Goal: Task Accomplishment & Management: Manage account settings

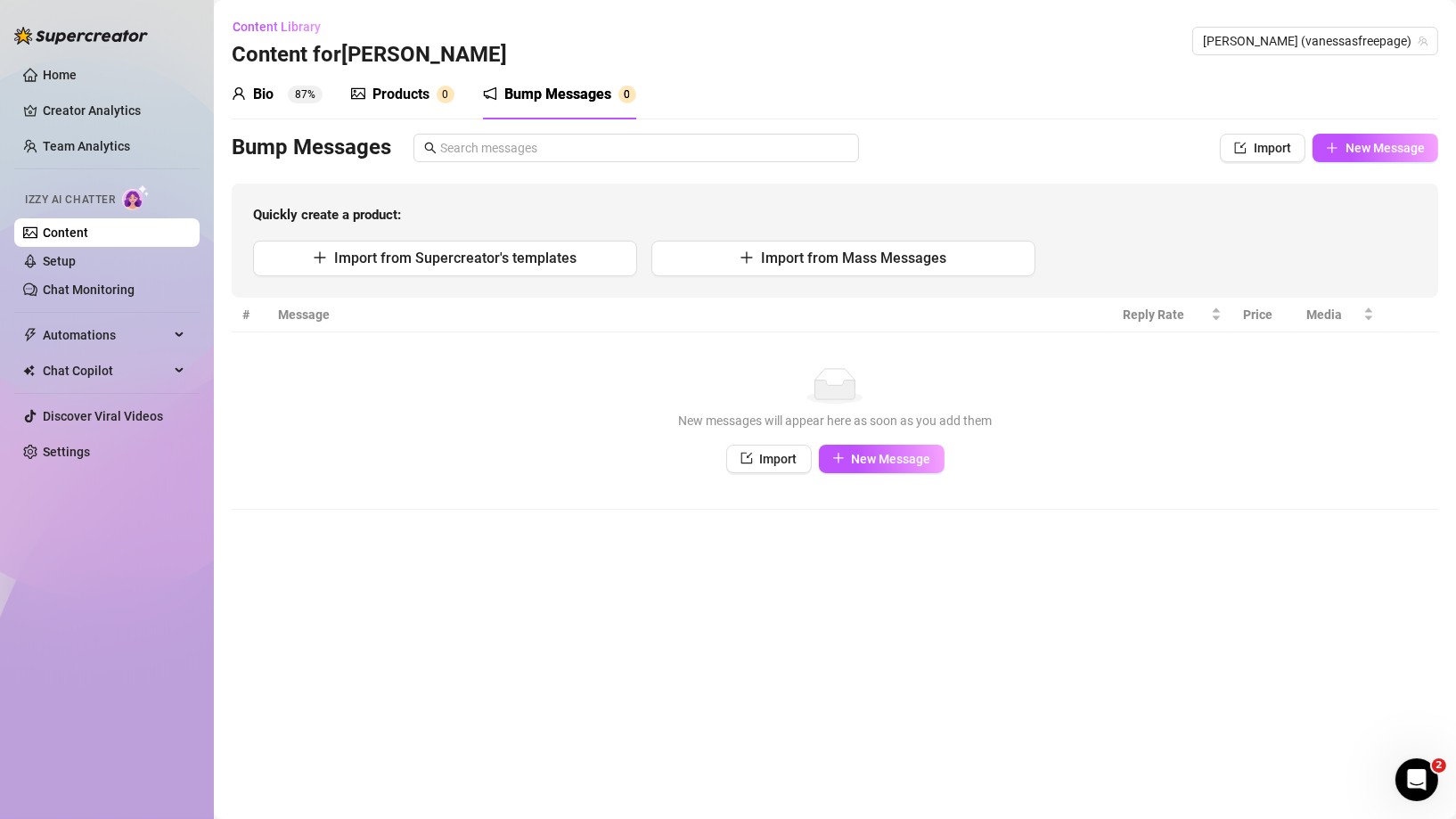
click at [79, 166] on ul "Home Creator Analytics Team Analytics Izzy AI Chatter Content Setup Chat Monito…" at bounding box center [107, 264] width 185 height 419
click at [76, 147] on link "Team Analytics" at bounding box center [86, 145] width 87 height 14
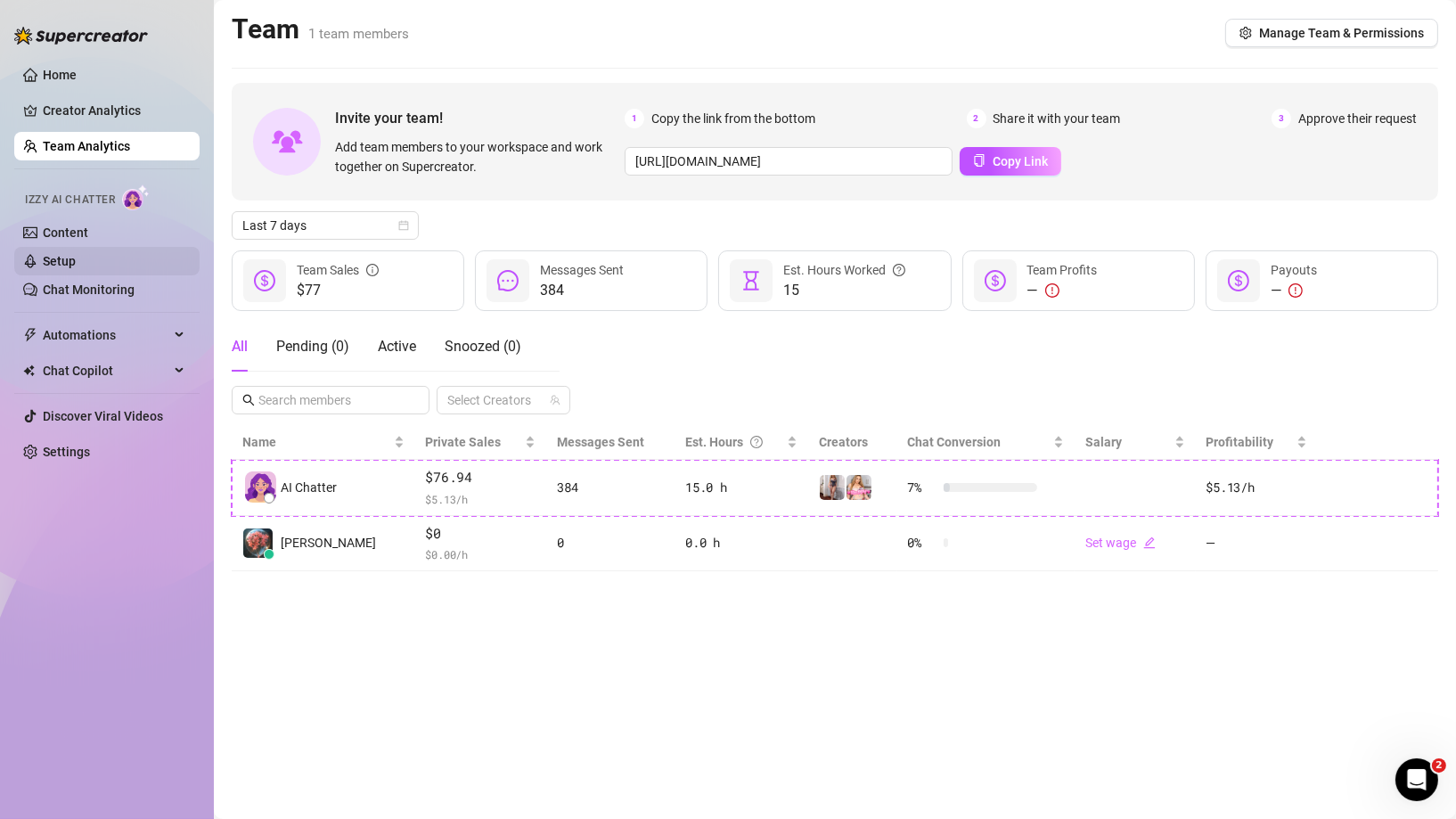
click at [60, 263] on link "Setup" at bounding box center [59, 261] width 33 height 14
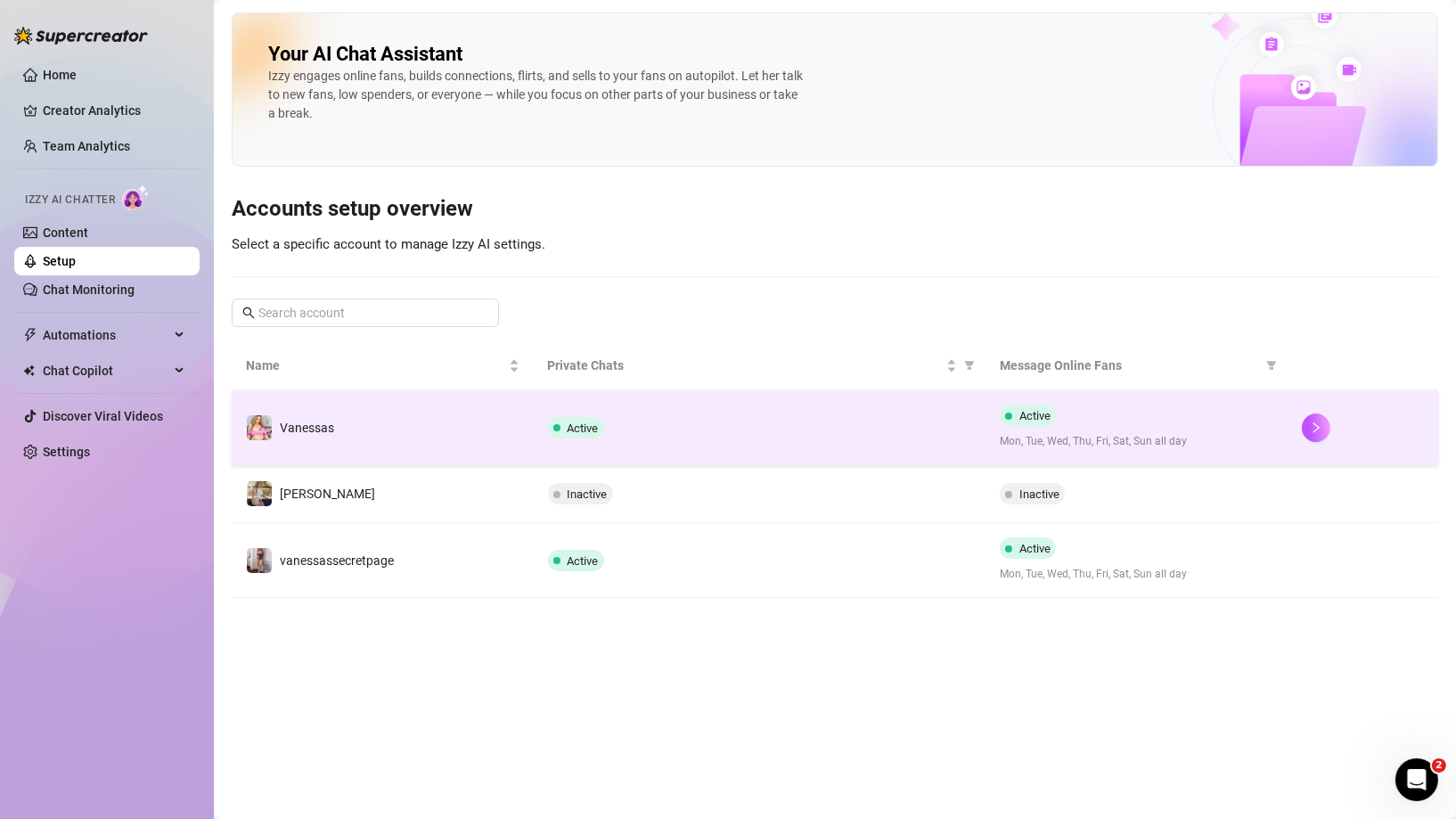
click at [1329, 433] on div at bounding box center [1363, 428] width 122 height 28
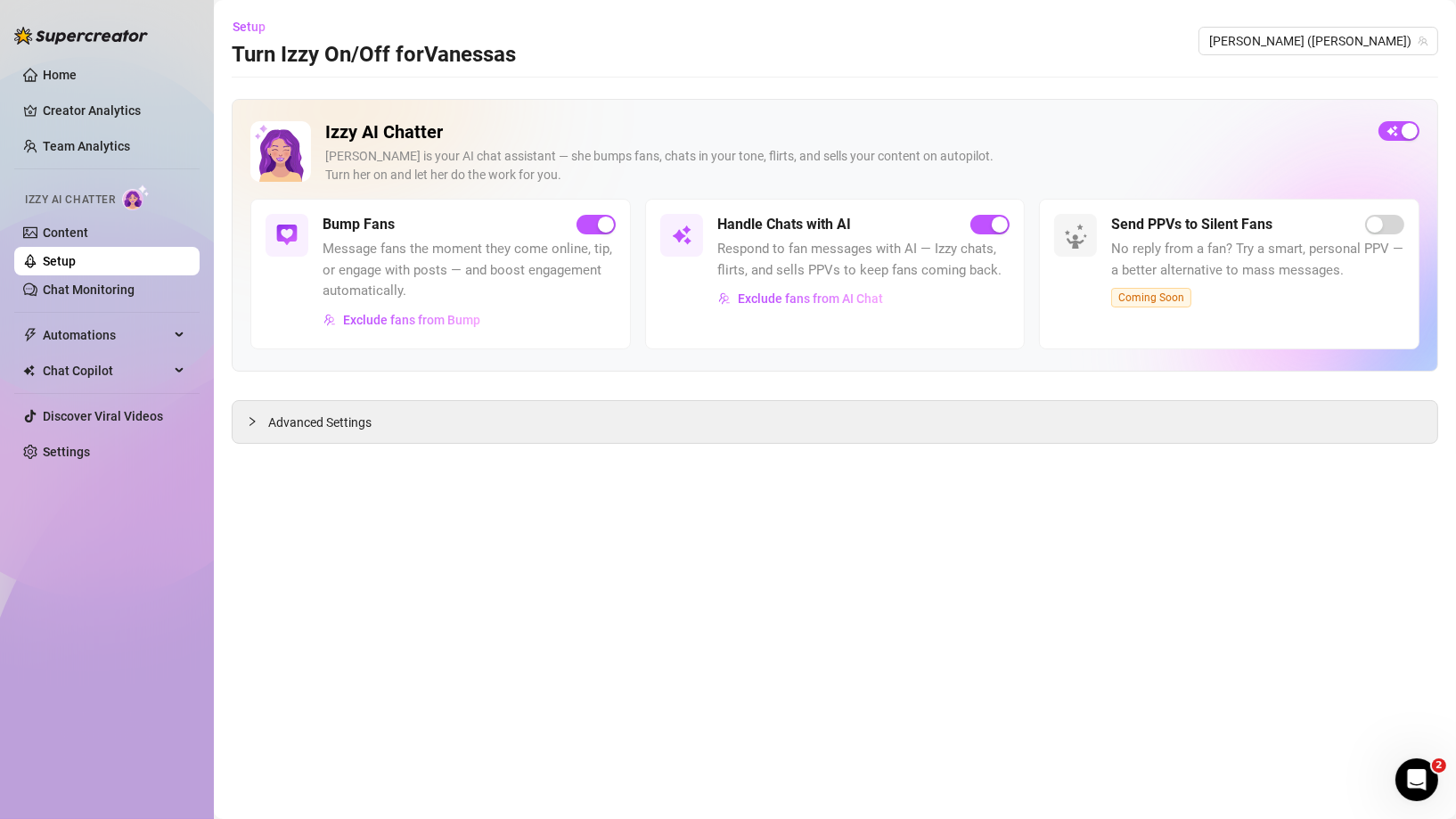
click at [442, 279] on span "Message fans the moment they come online, tip, or engage with posts — and boost…" at bounding box center [469, 270] width 293 height 63
click at [301, 239] on div at bounding box center [286, 234] width 42 height 43
click at [57, 233] on link "Content" at bounding box center [65, 232] width 45 height 14
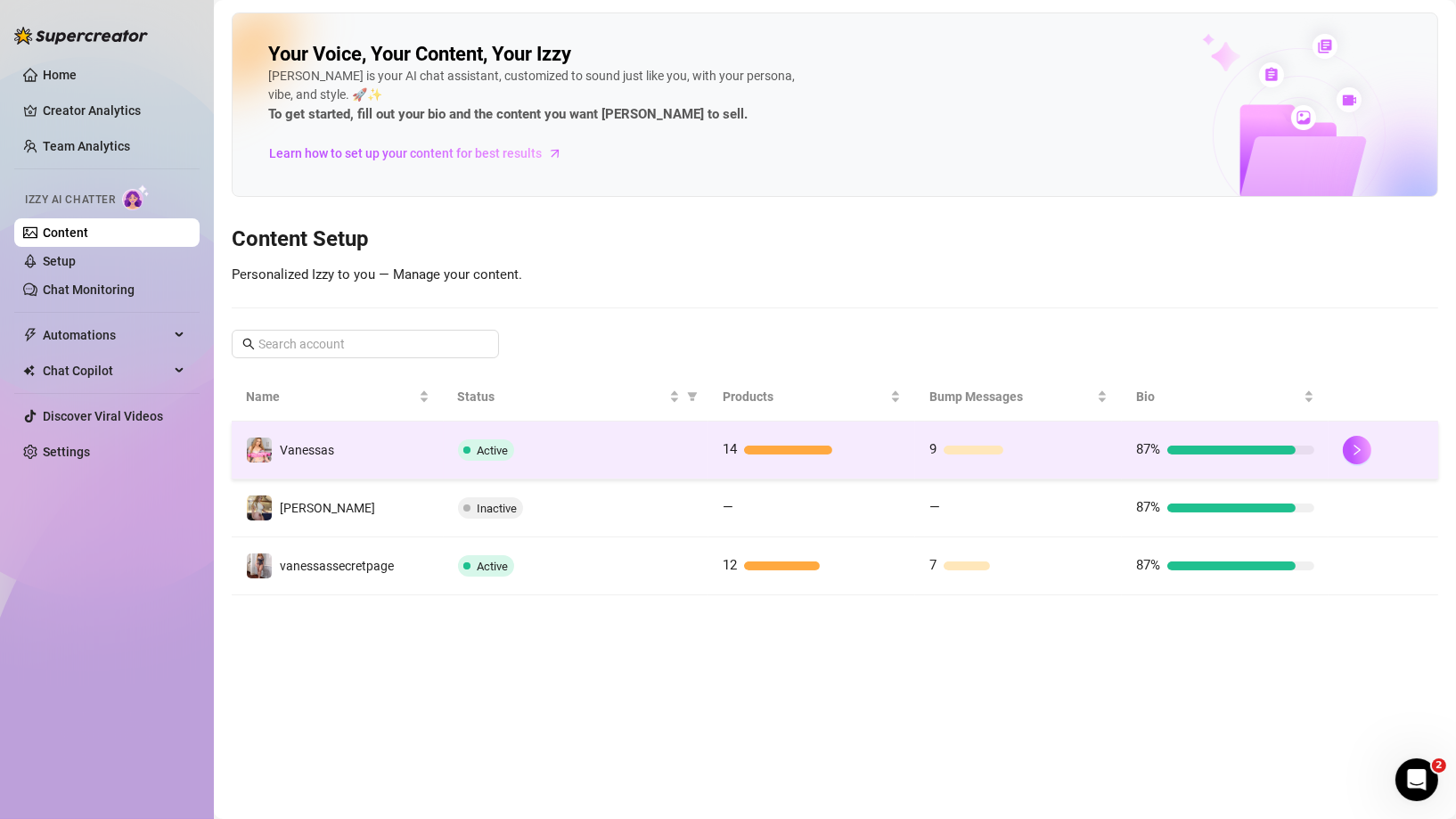
click at [1180, 441] on div "87%" at bounding box center [1225, 450] width 178 height 22
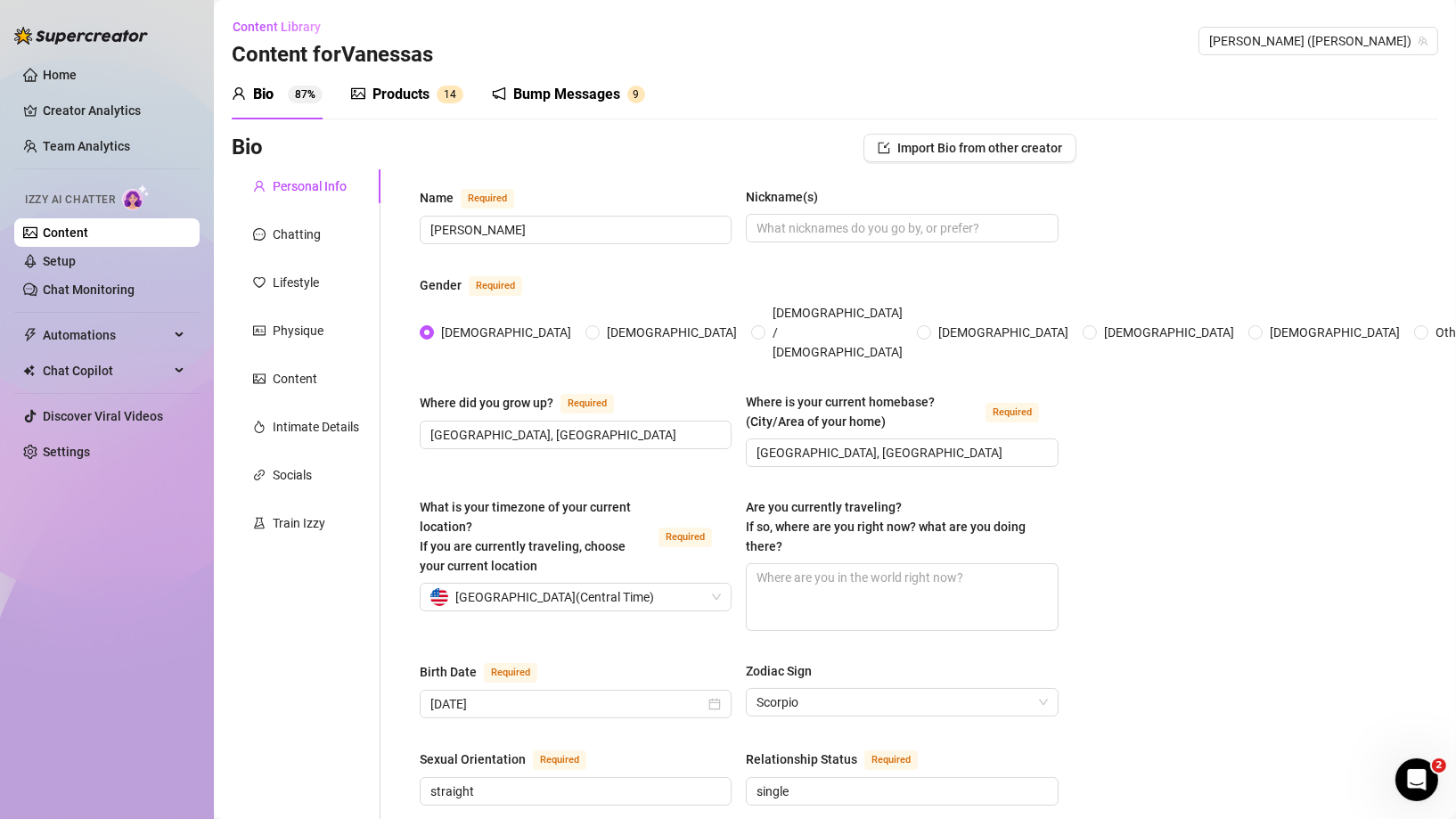
click at [549, 99] on div "Bump Messages" at bounding box center [567, 94] width 107 height 22
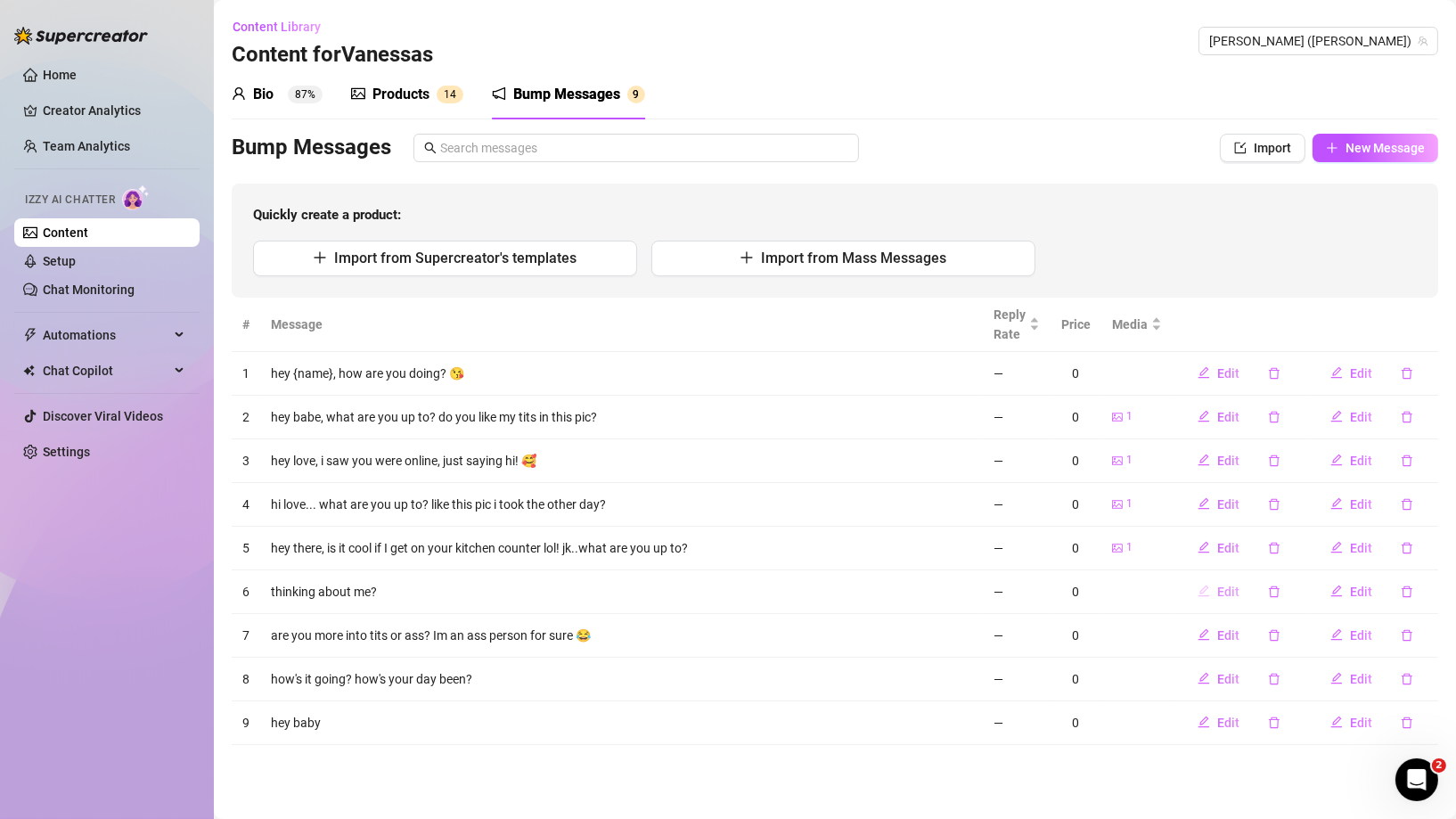
click at [1224, 593] on span "Edit" at bounding box center [1228, 591] width 23 height 14
type textarea "thinking about me?"
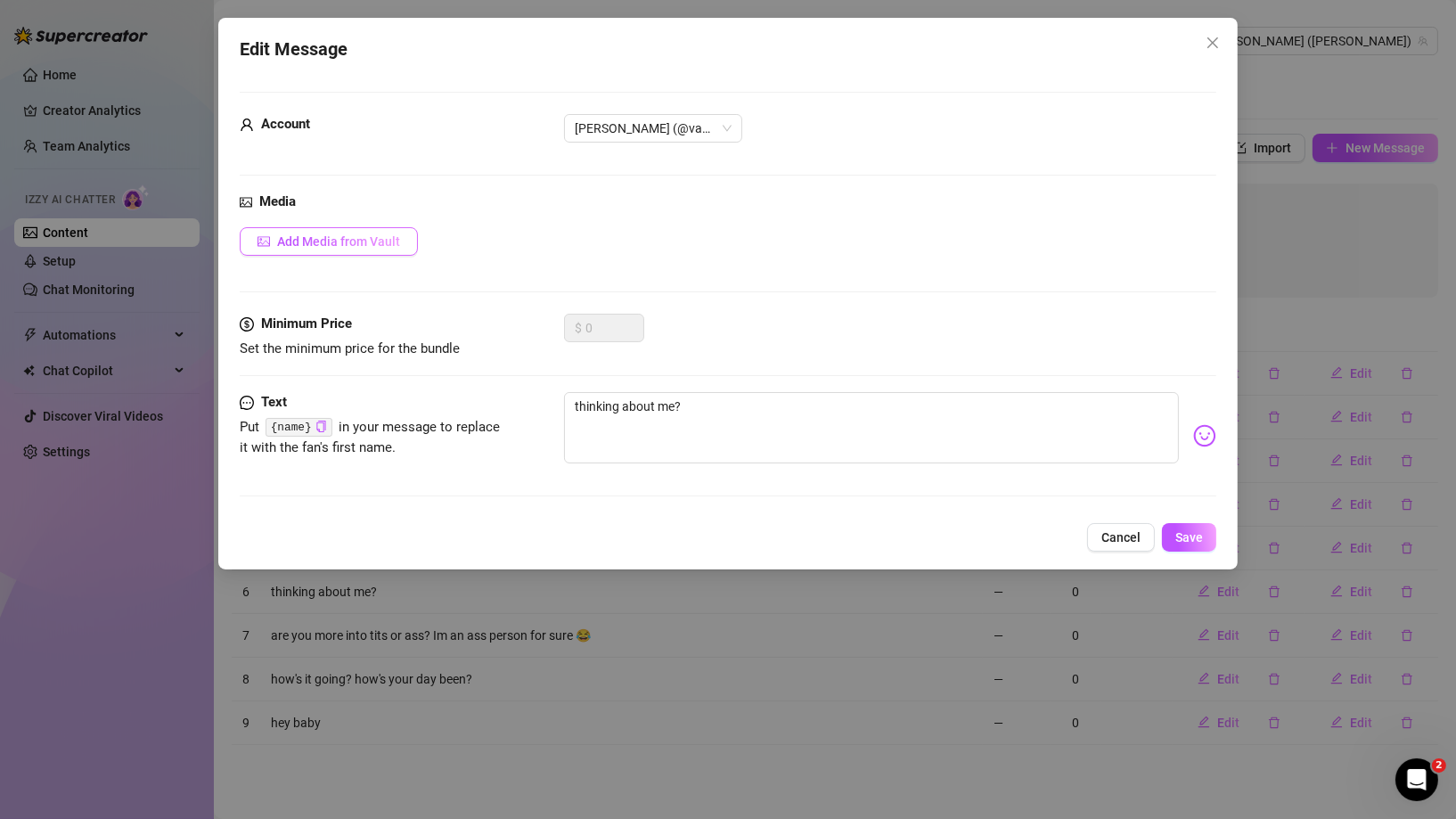
click at [376, 241] on span "Add Media from Vault" at bounding box center [338, 241] width 123 height 14
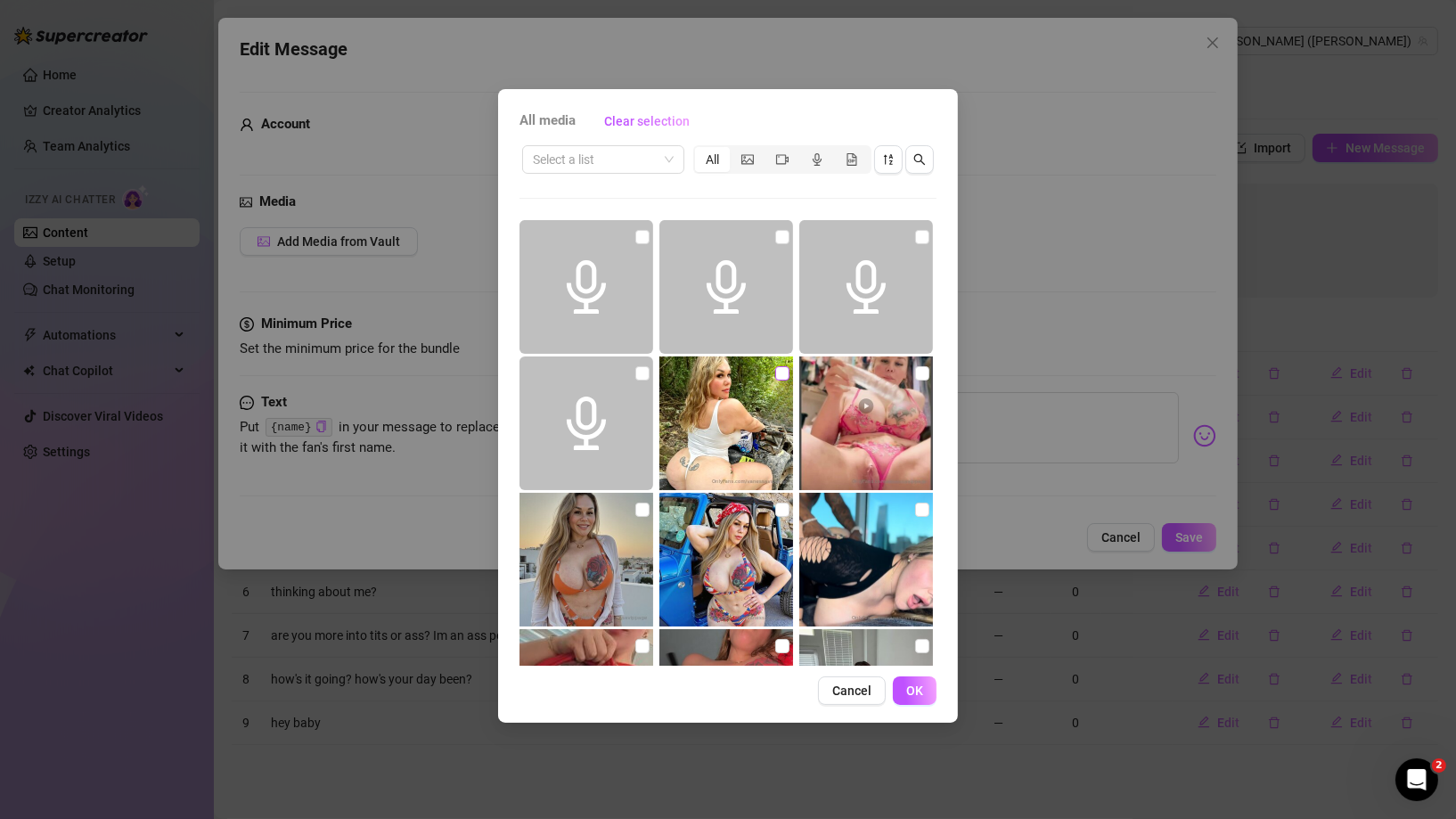
click at [779, 375] on input "checkbox" at bounding box center [782, 373] width 14 height 14
checkbox input "true"
click at [921, 702] on button "OK" at bounding box center [915, 691] width 43 height 28
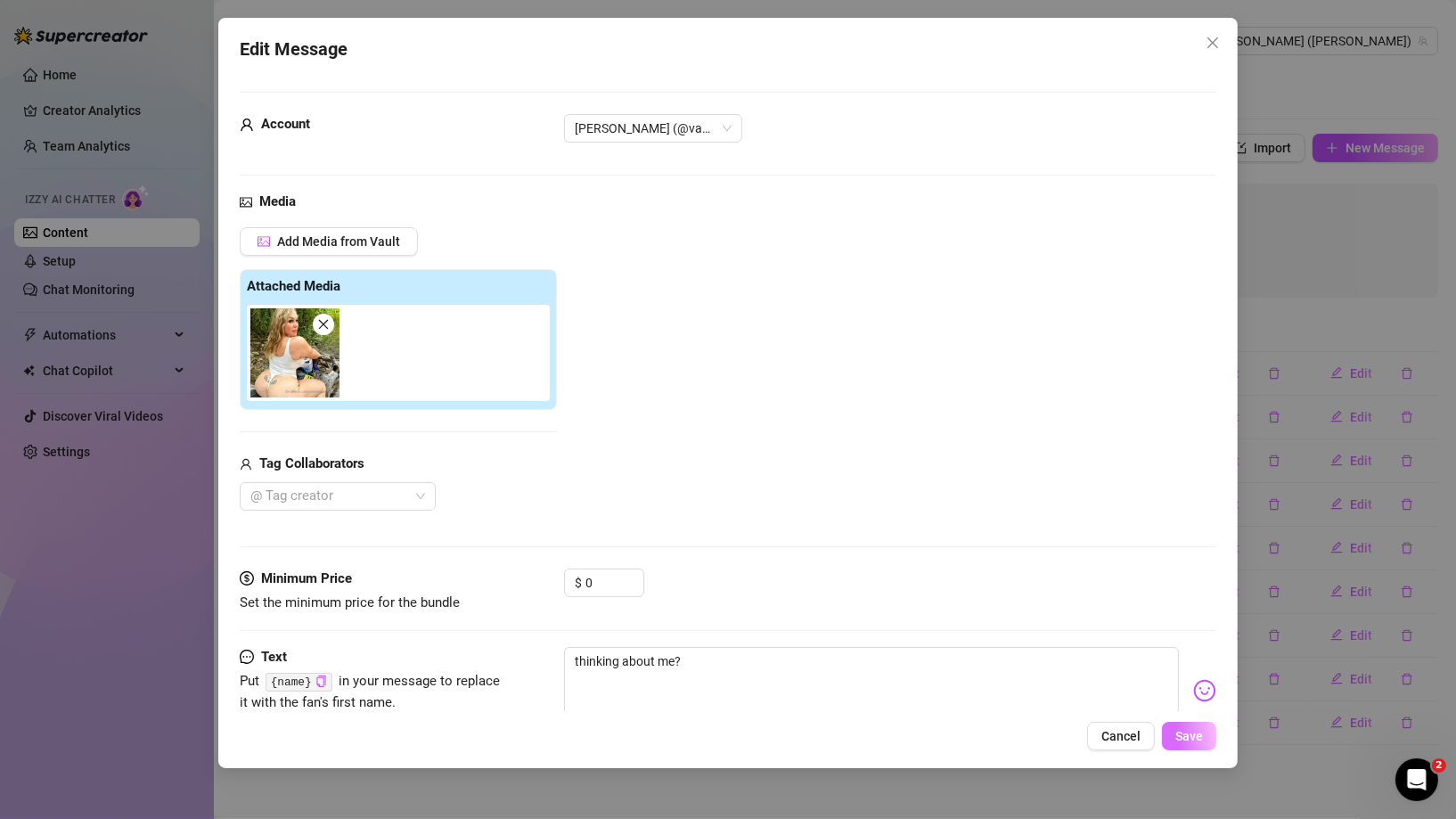
click at [1203, 740] on button "Save" at bounding box center [1190, 736] width 55 height 28
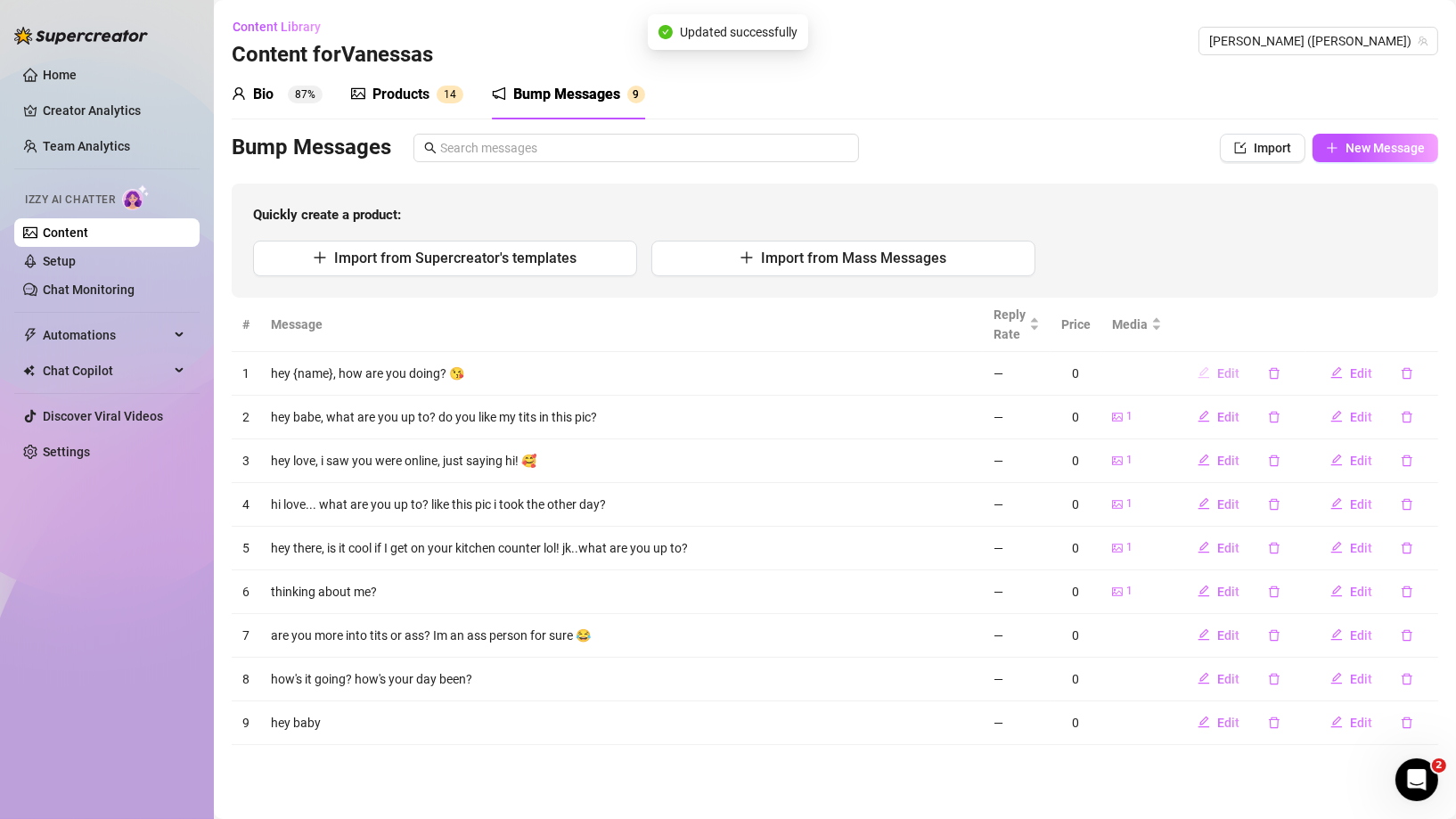
click at [1234, 377] on span "Edit" at bounding box center [1228, 373] width 23 height 14
type textarea "hey {name}, how are you doing? 😘"
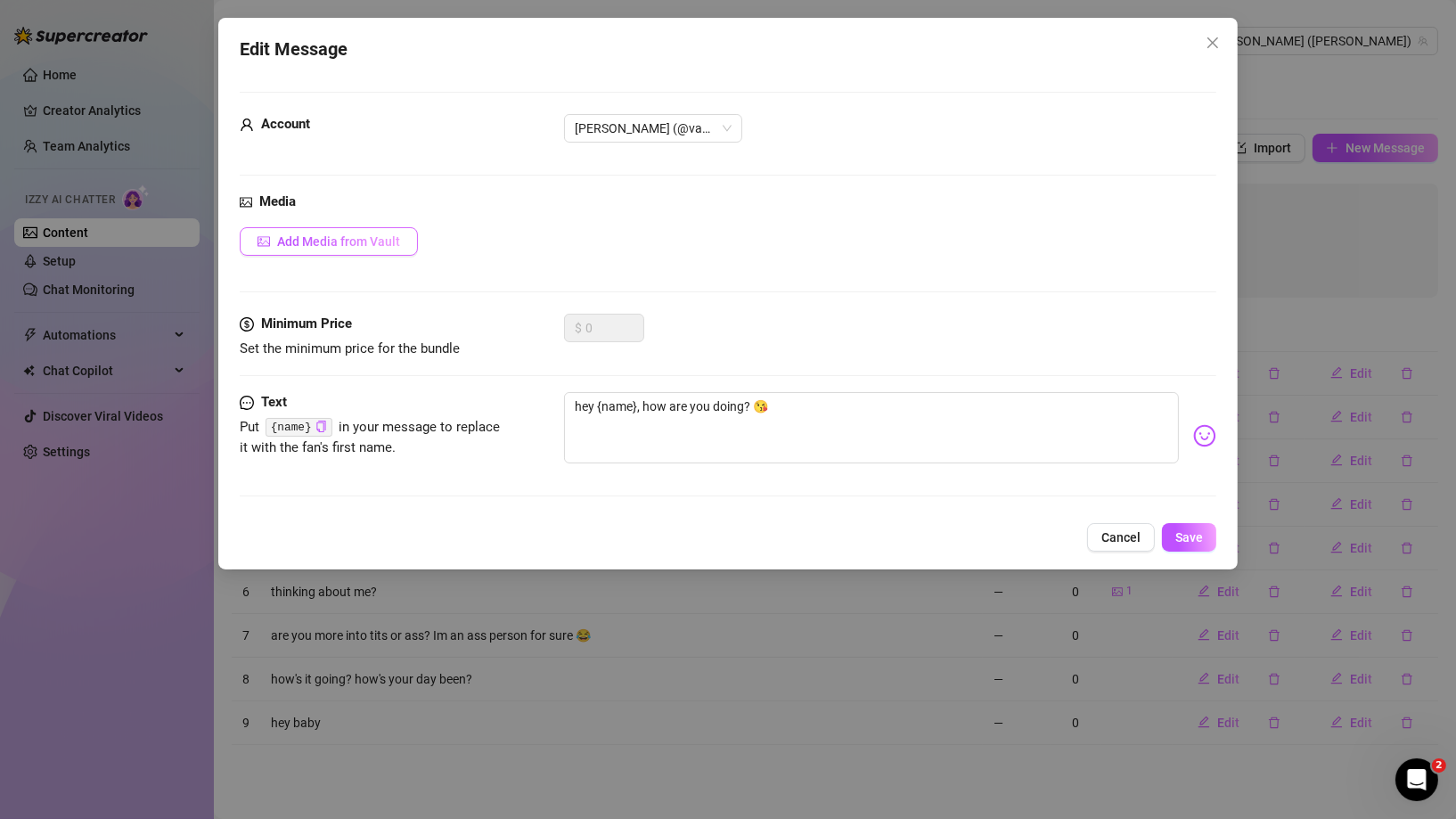
click at [373, 247] on span "Add Media from Vault" at bounding box center [338, 241] width 123 height 14
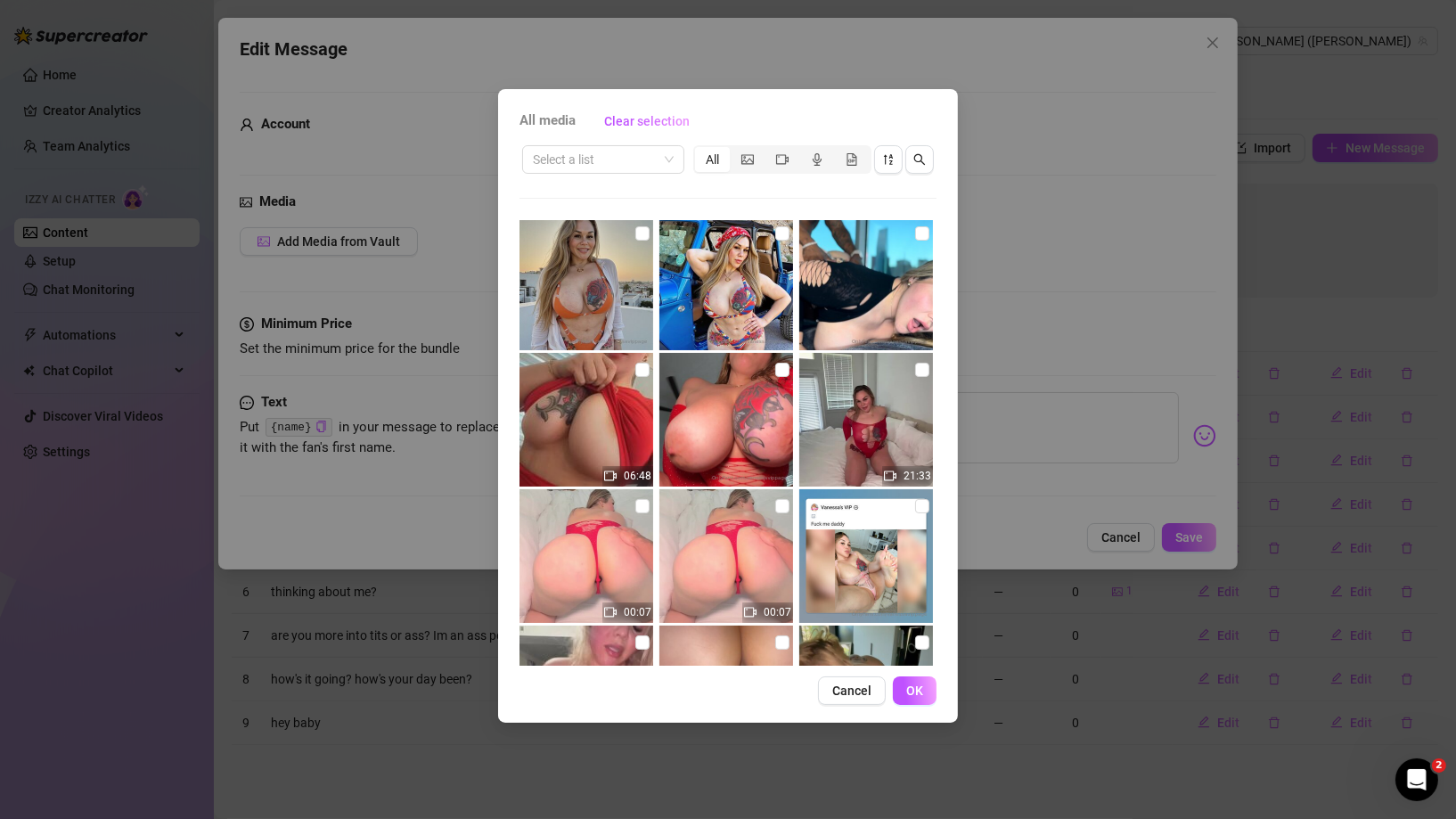
scroll to position [196, 0]
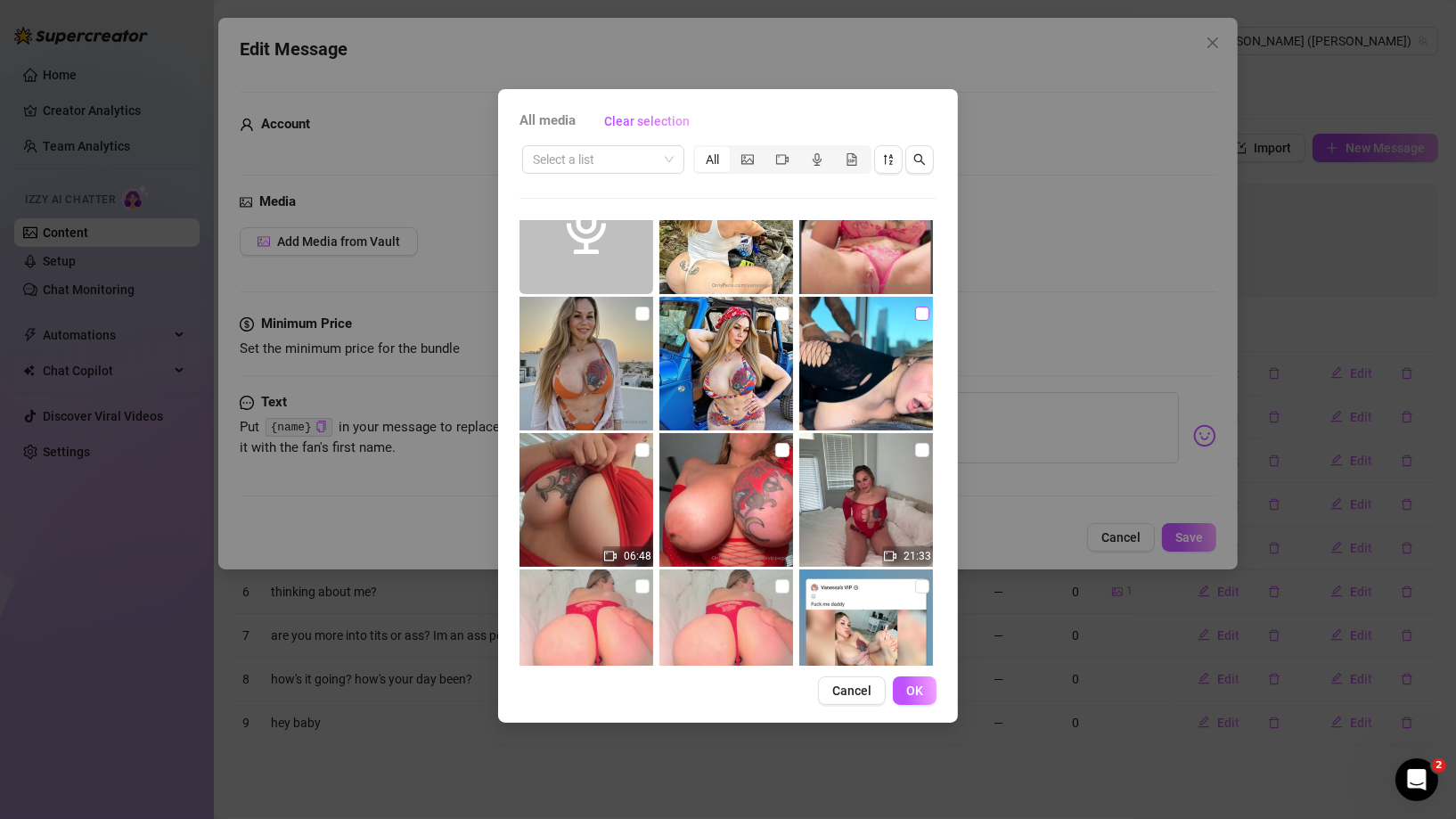
click at [915, 307] on input "checkbox" at bounding box center [922, 314] width 14 height 14
checkbox input "true"
click at [914, 689] on span "OK" at bounding box center [915, 691] width 17 height 14
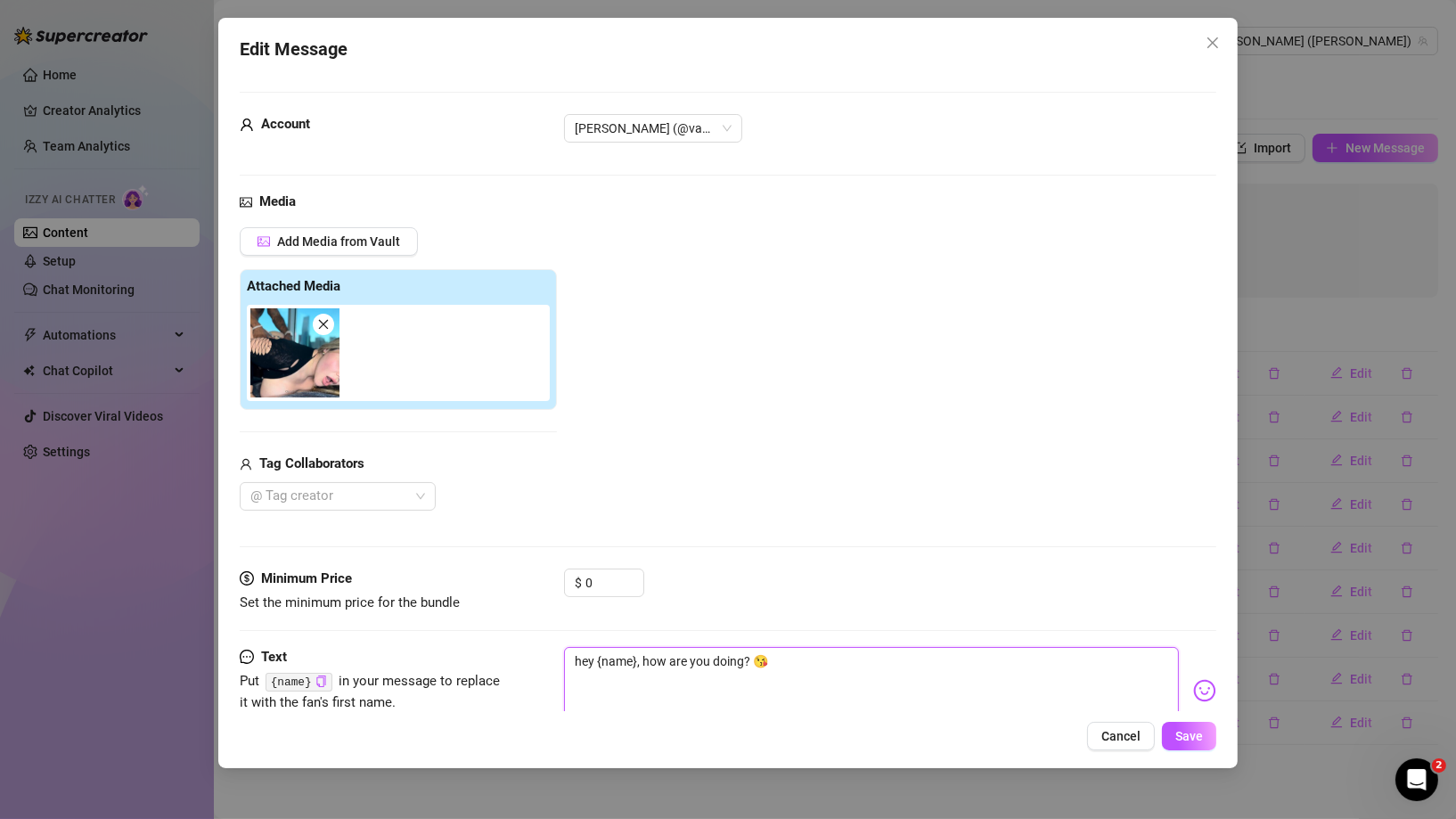
click at [832, 664] on textarea "hey {name}, how are you doing? 😘" at bounding box center [871, 682] width 615 height 71
type textarea "hey {name}, how are you doing? 😘w"
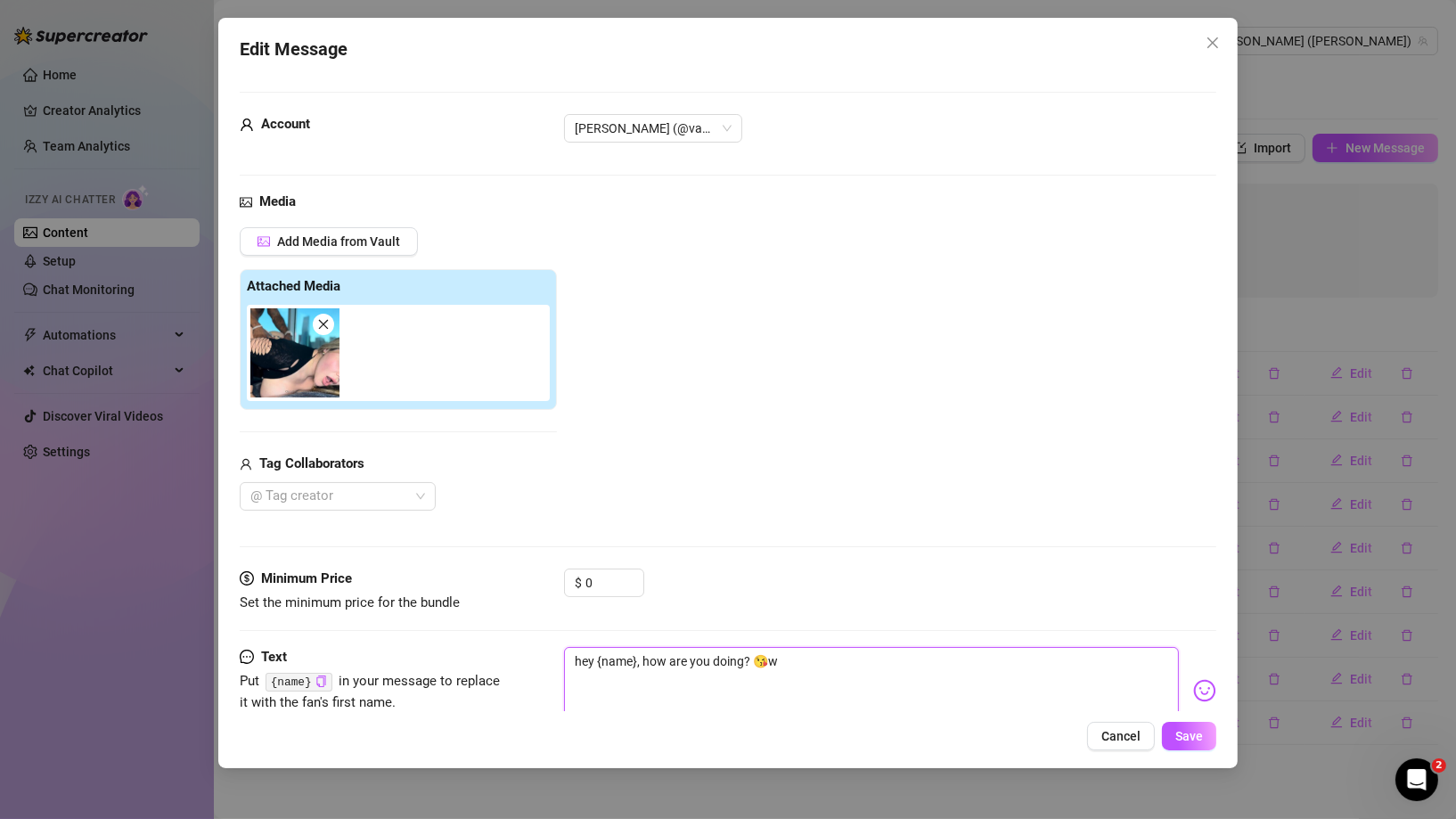
type textarea "hey {name}, how are you doing? 😘w"
type textarea "hey {name}, how are you doing? 😘"
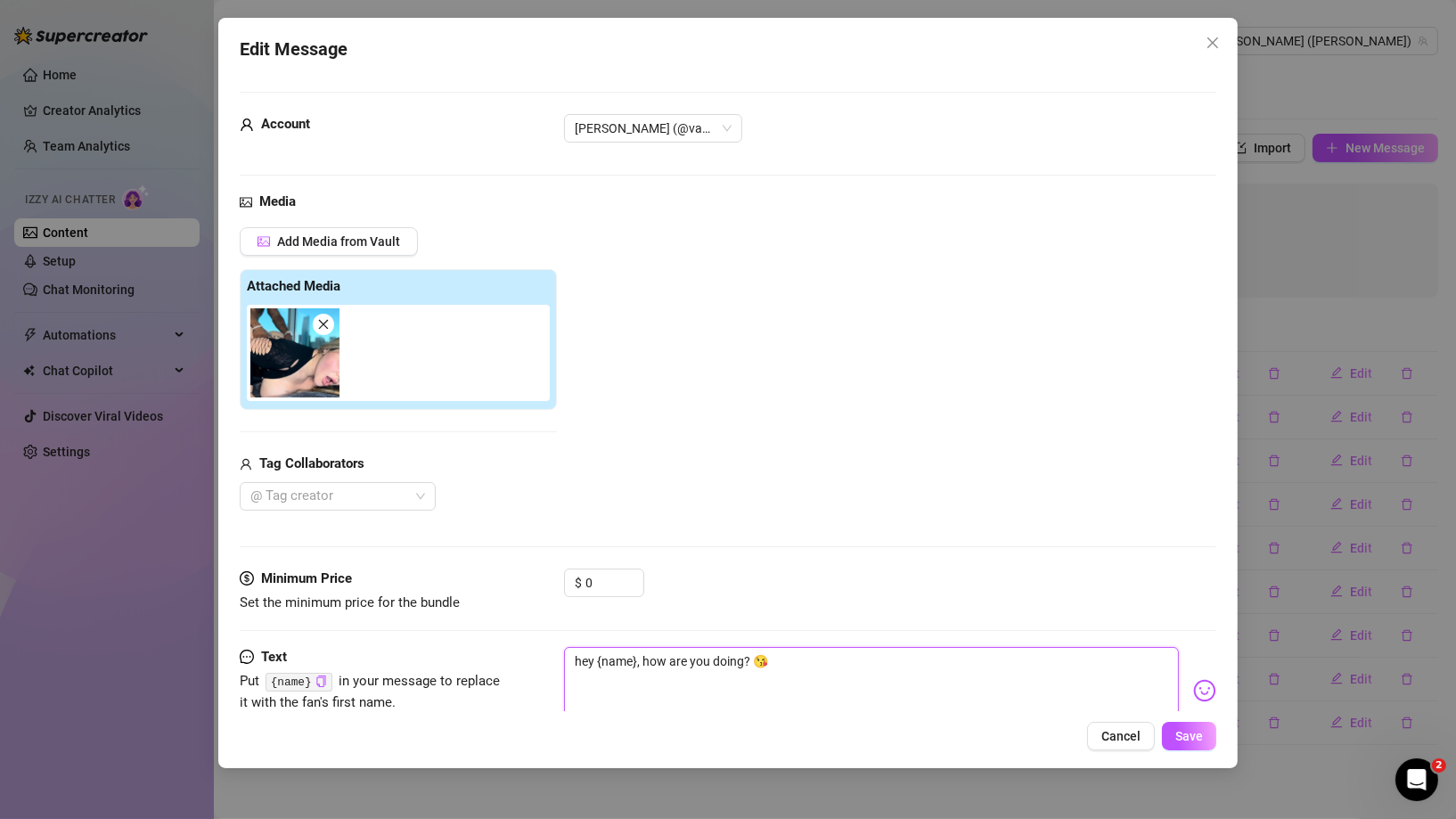
type textarea "hey {name}, how are you doing? 😘"
